Goal: Answer question/provide support

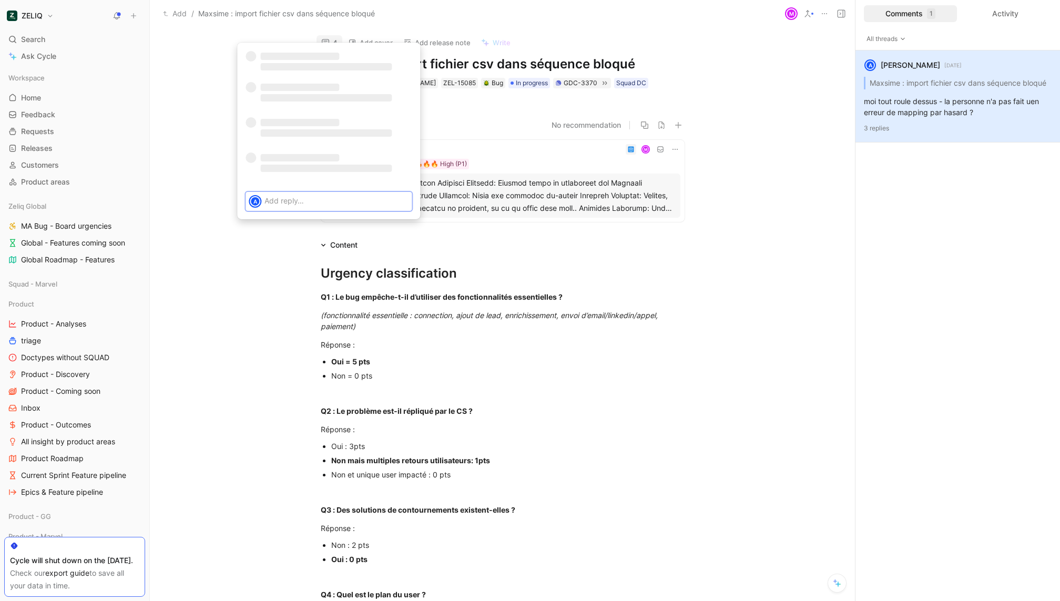
scroll to position [7, 0]
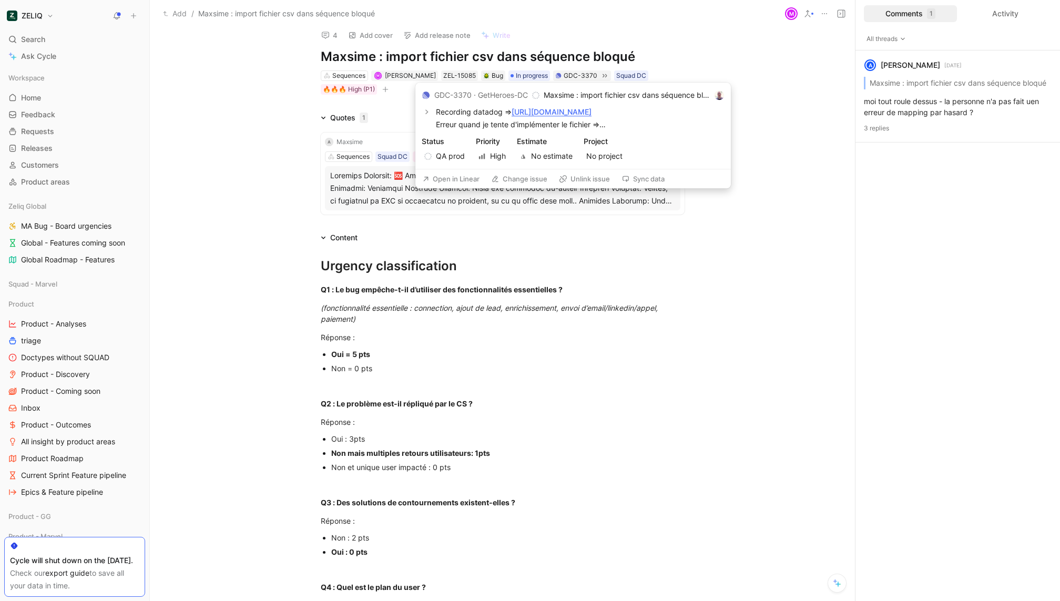
click at [442, 178] on button "Open in Linear" at bounding box center [450, 178] width 67 height 15
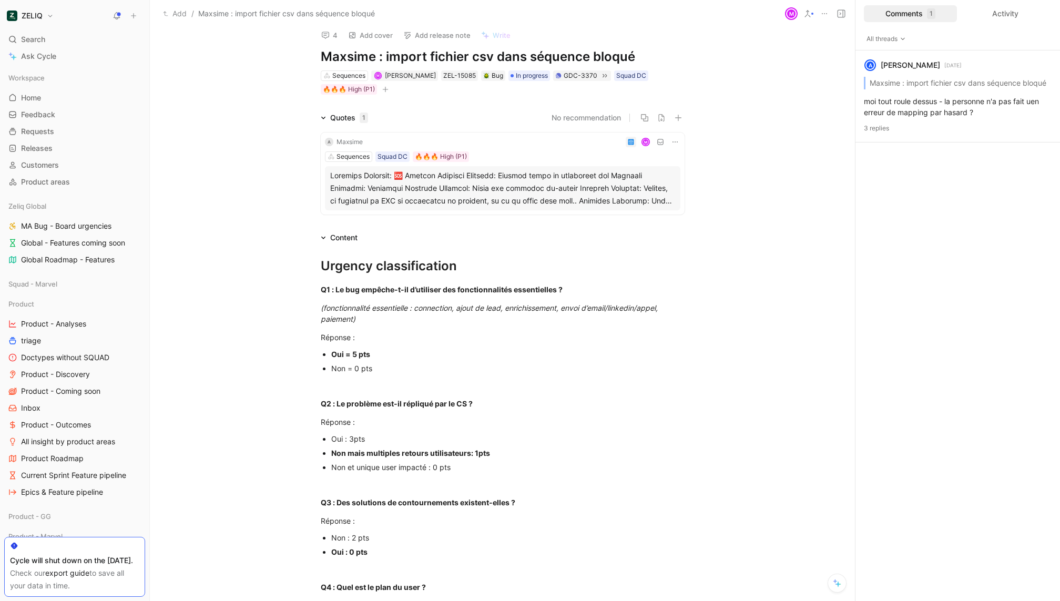
click at [323, 36] on icon at bounding box center [325, 35] width 8 height 8
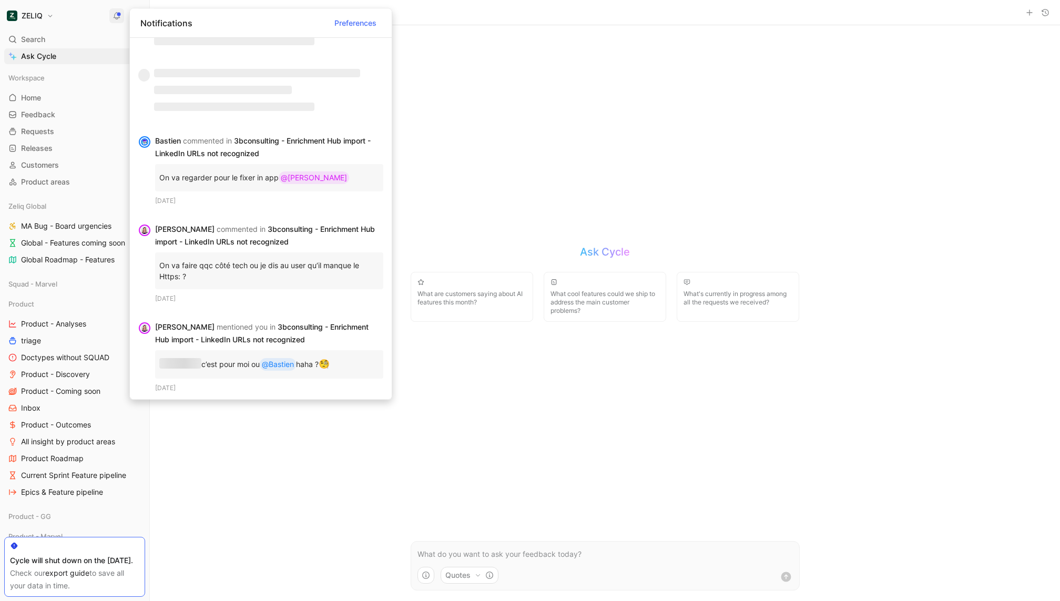
scroll to position [1401, 0]
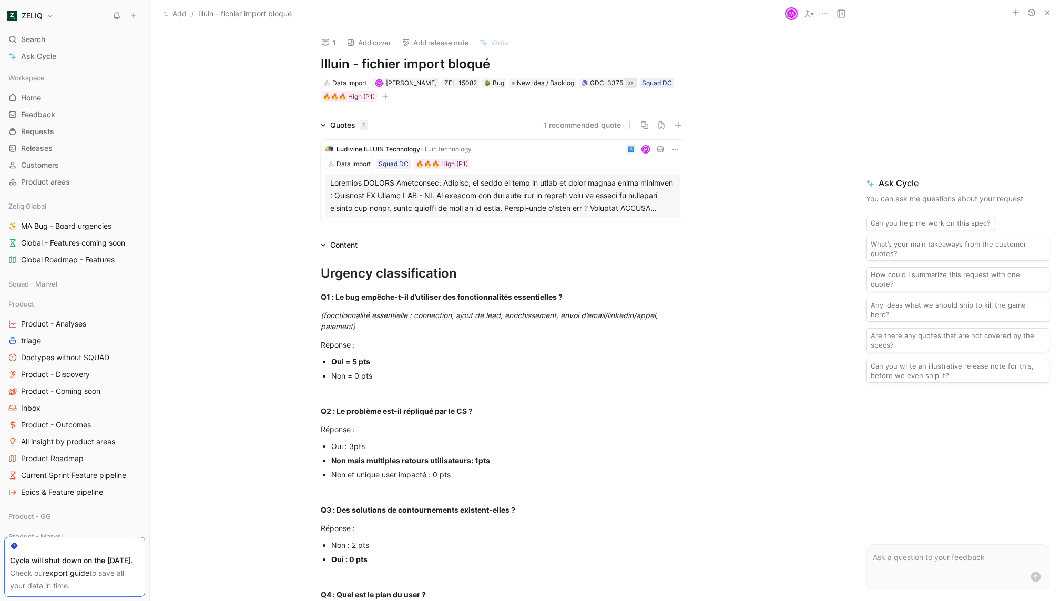
click at [626, 83] on icon at bounding box center [630, 83] width 8 height 8
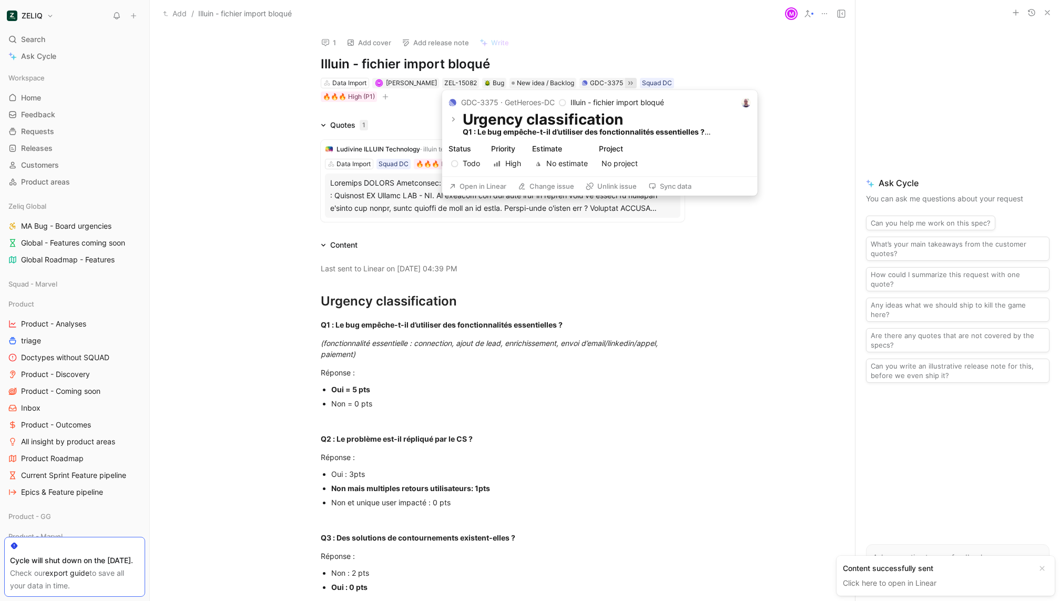
click at [615, 187] on button "Unlink issue" at bounding box center [611, 186] width 60 height 15
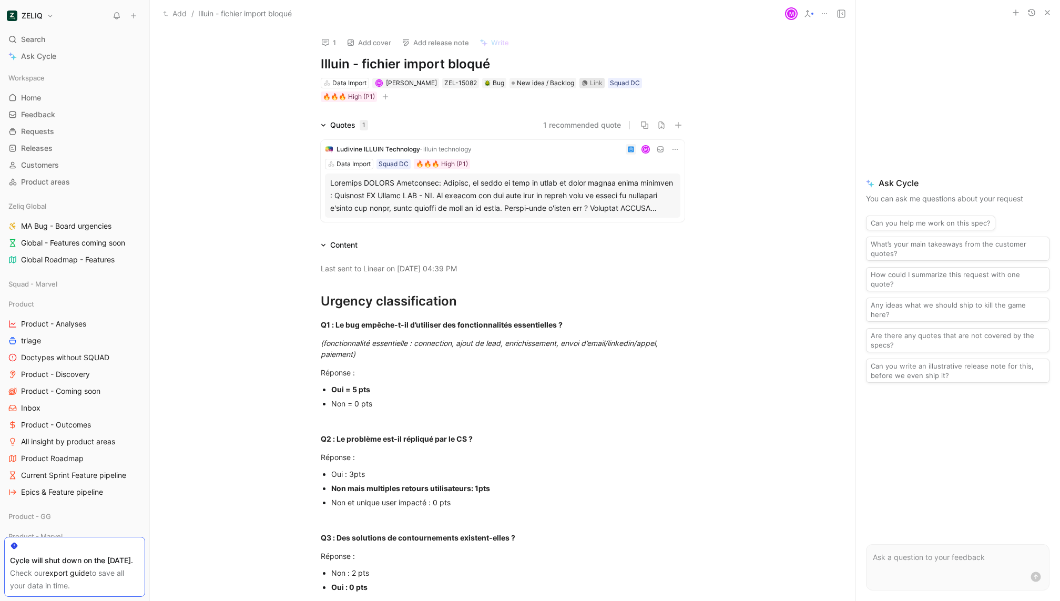
click at [582, 81] on icon at bounding box center [585, 83] width 6 height 6
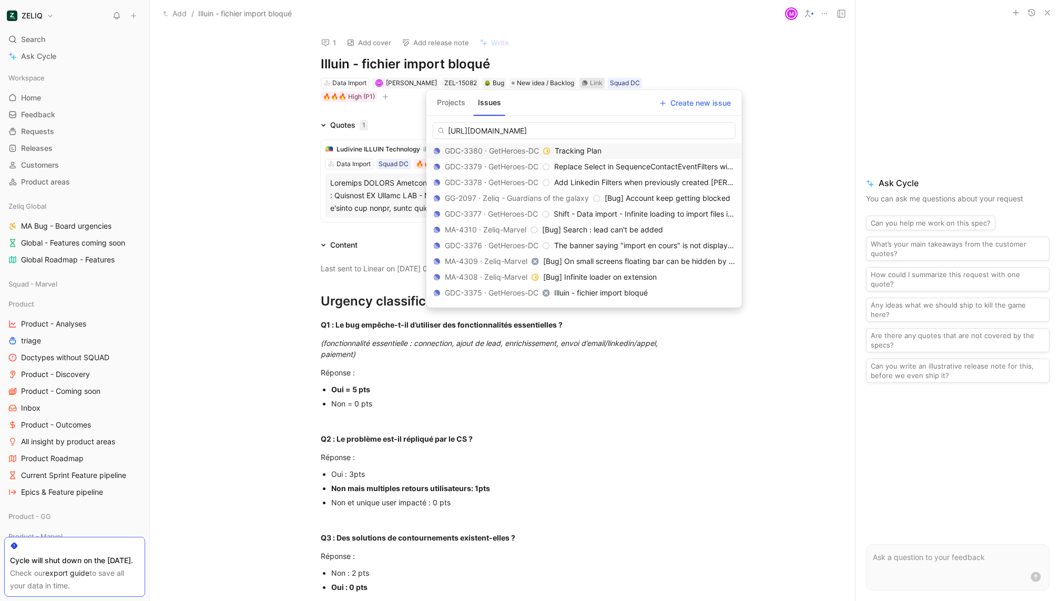
scroll to position [0, 99]
type input "https://linear.app/getheroes/issue/GDC-3377/shift-data-import-infinite-loading-…"
click at [609, 152] on span "Shift - Data import - Infinite loading to import files in sequences" at bounding box center [662, 150] width 218 height 9
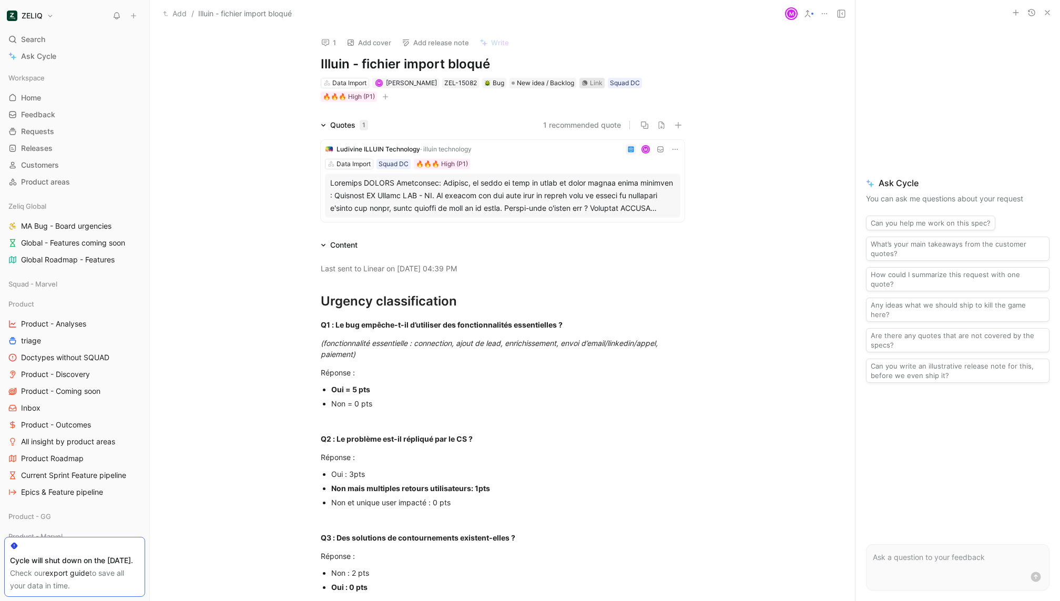
scroll to position [0, 0]
